Goal: Navigation & Orientation: Find specific page/section

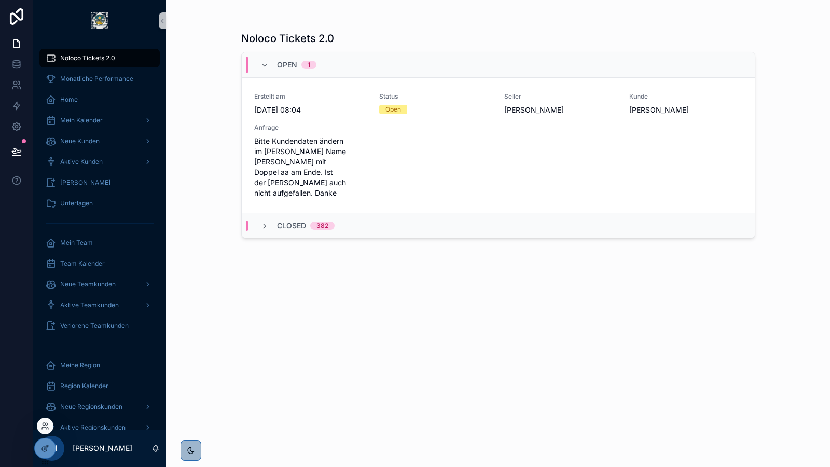
click at [40, 430] on div at bounding box center [45, 426] width 17 height 17
click at [42, 422] on icon at bounding box center [45, 426] width 8 height 8
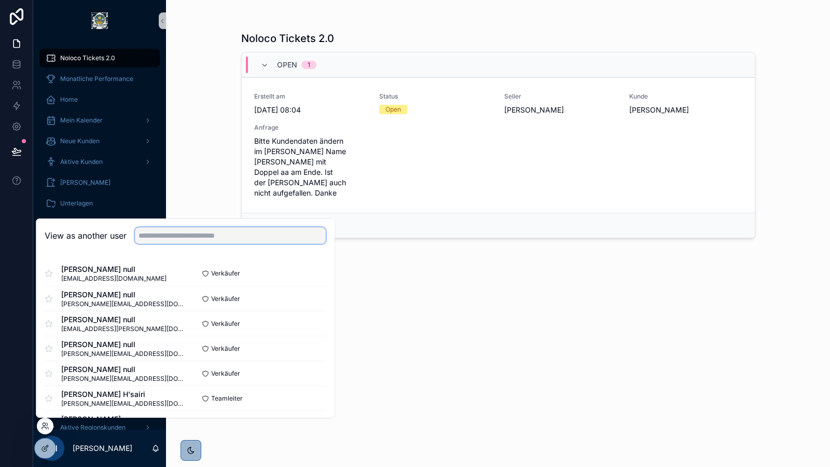
click at [212, 236] on input "text" at bounding box center [230, 235] width 191 height 17
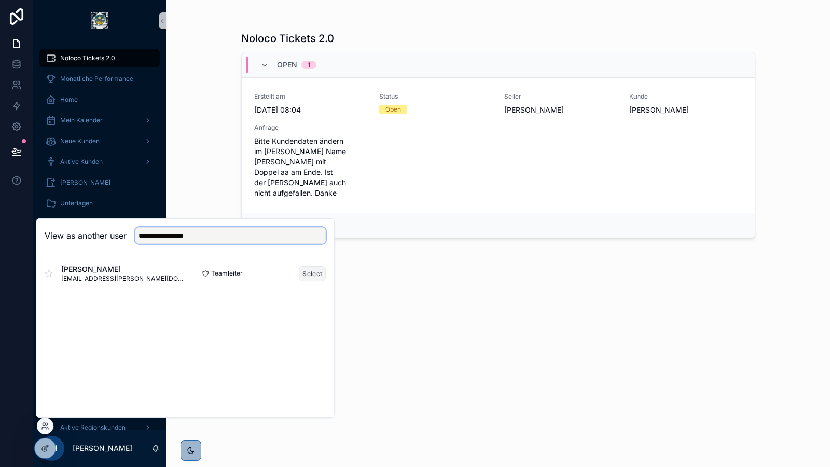
type input "**********"
click at [307, 270] on button "Select" at bounding box center [312, 273] width 27 height 15
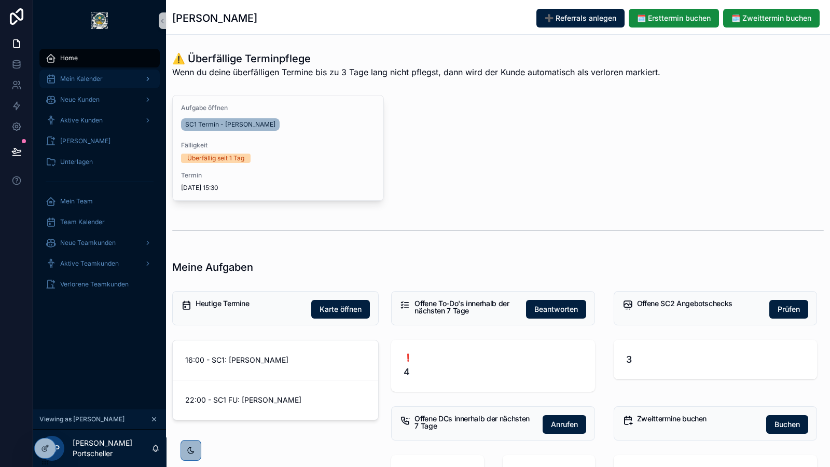
click at [99, 79] on span "Mein Kalender" at bounding box center [81, 79] width 43 height 8
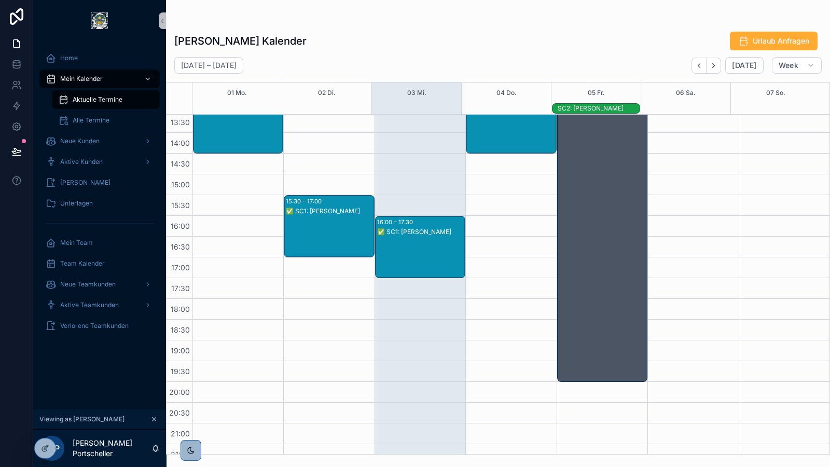
scroll to position [325, 0]
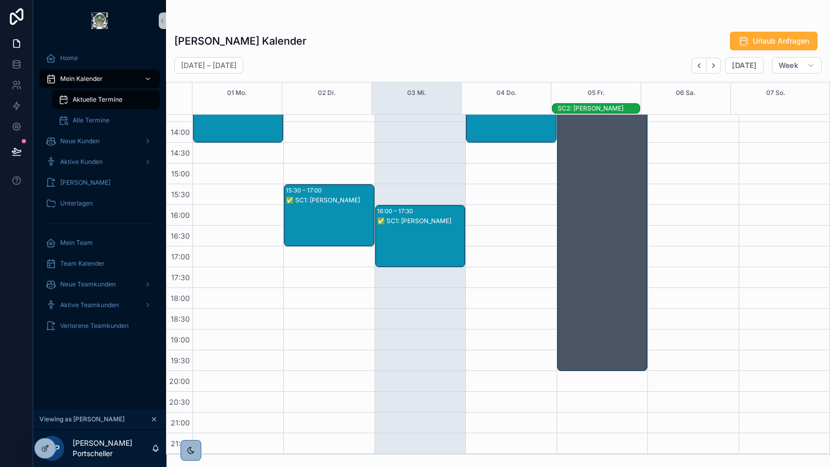
click at [423, 223] on div "✅ SC1: Klaus Ohrnberger" at bounding box center [420, 221] width 87 height 8
